Goal: Communication & Community: Answer question/provide support

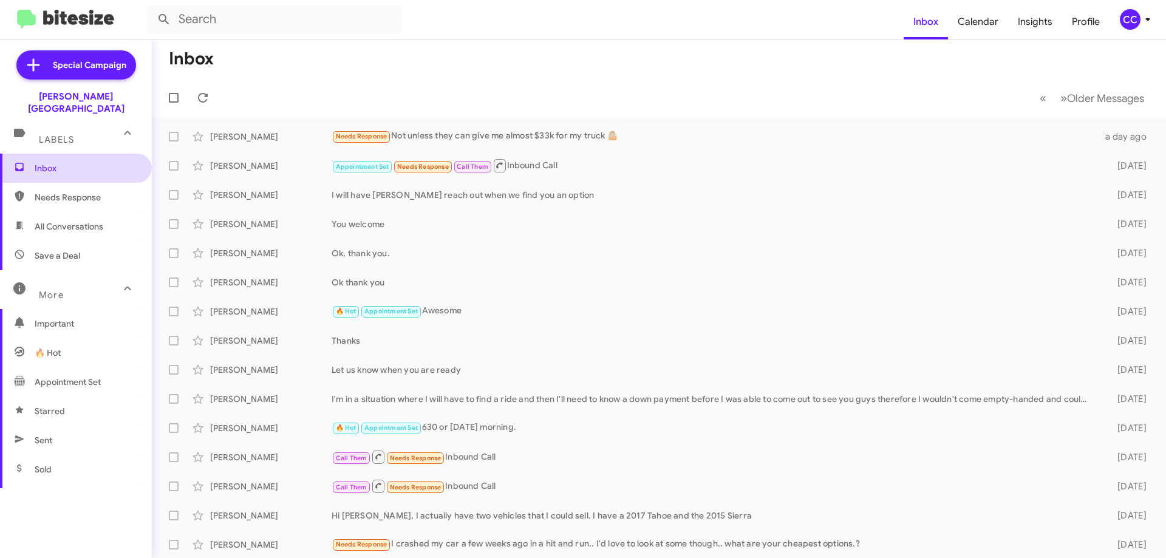
click at [45, 162] on span "Inbox" at bounding box center [86, 168] width 103 height 12
click at [50, 191] on span "Needs Response" at bounding box center [86, 197] width 103 height 12
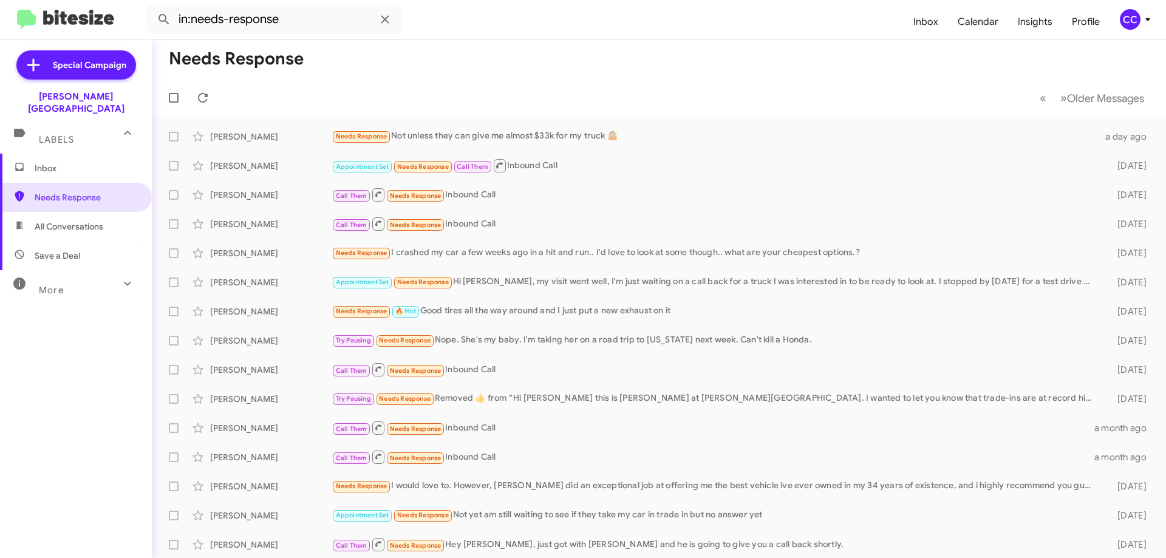
click at [41, 220] on span "All Conversations" at bounding box center [69, 226] width 69 height 12
type input "in:all-conversations"
